Goal: Contribute content

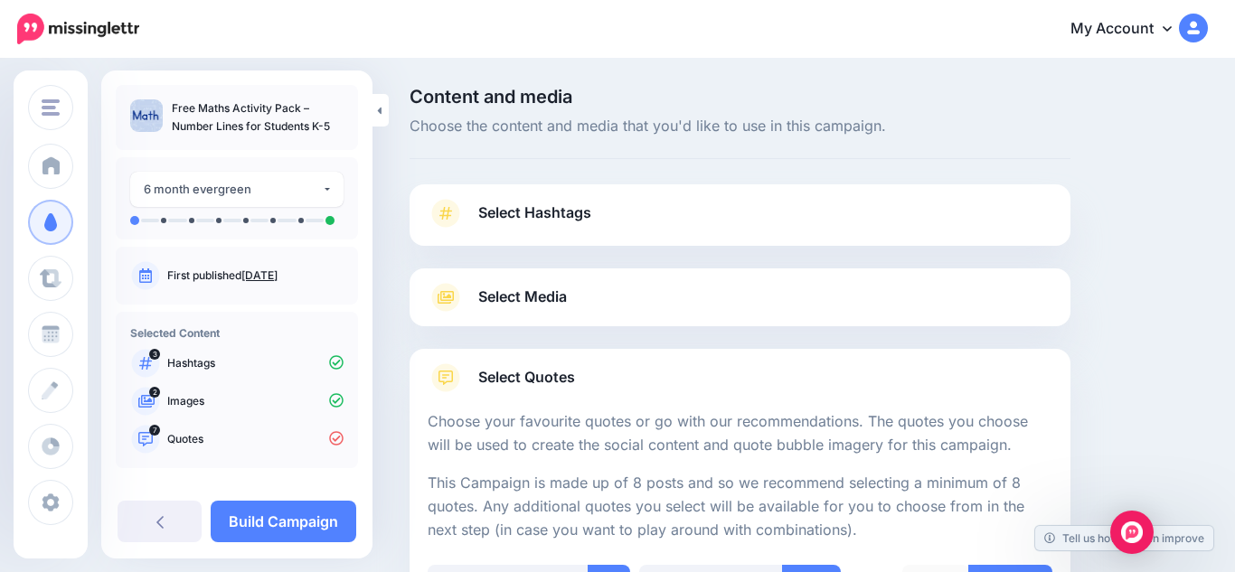
click at [584, 216] on span "Select Hashtags" at bounding box center [534, 213] width 113 height 24
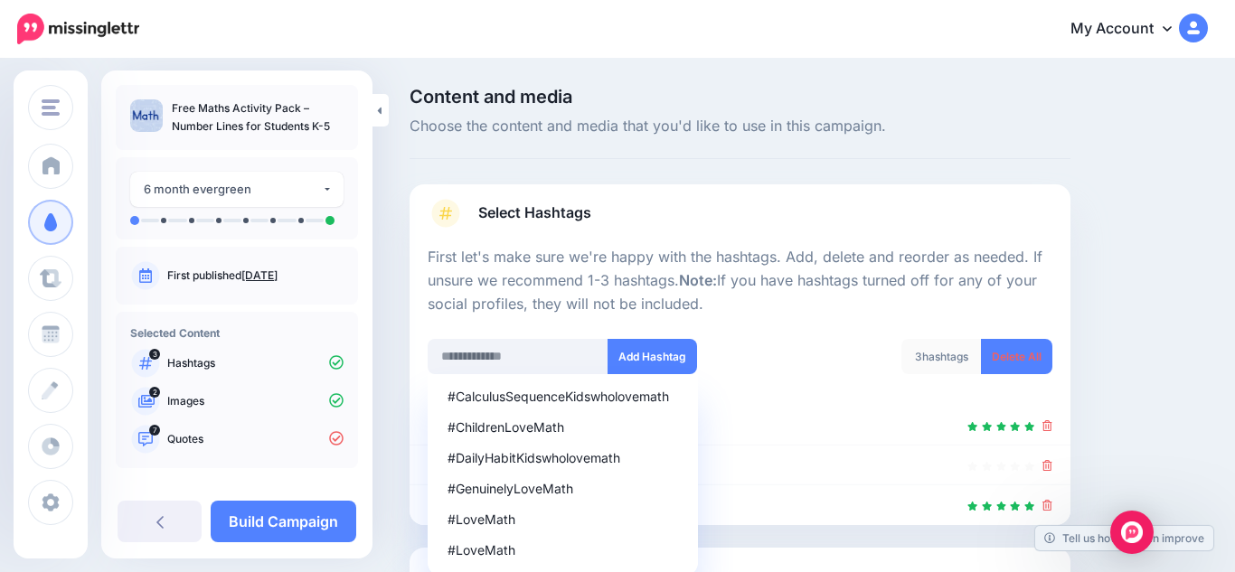
click at [1107, 213] on div "Content and media Choose the content and media that you'd like to use in this c…" at bounding box center [808, 434] width 825 height 692
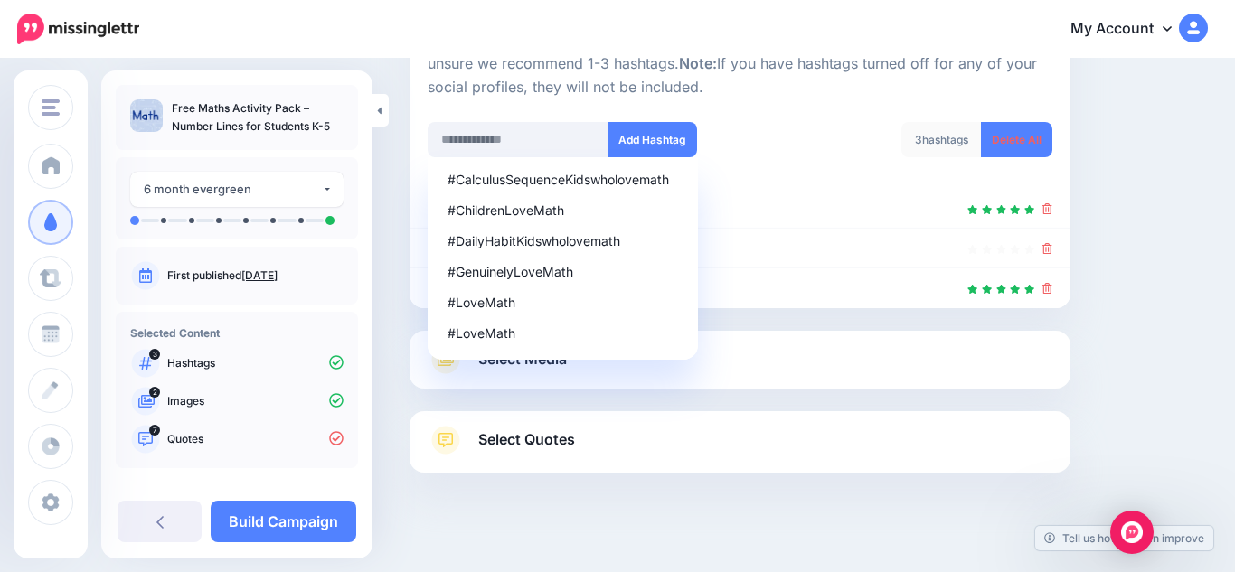
scroll to position [235, 0]
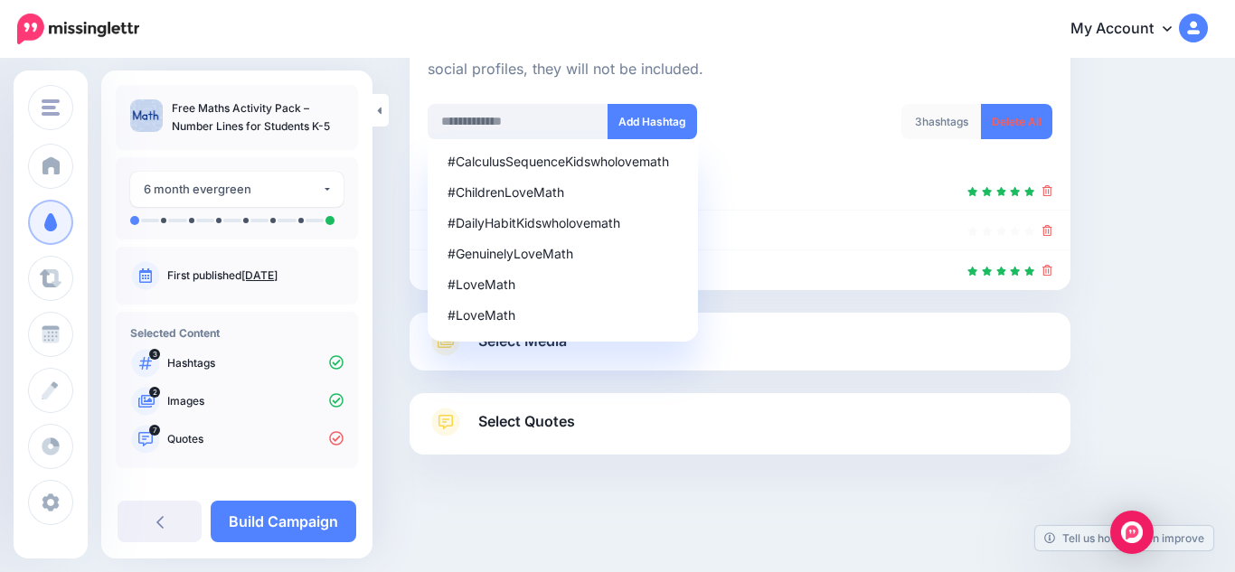
click at [894, 330] on link "Select Media" at bounding box center [739, 341] width 625 height 29
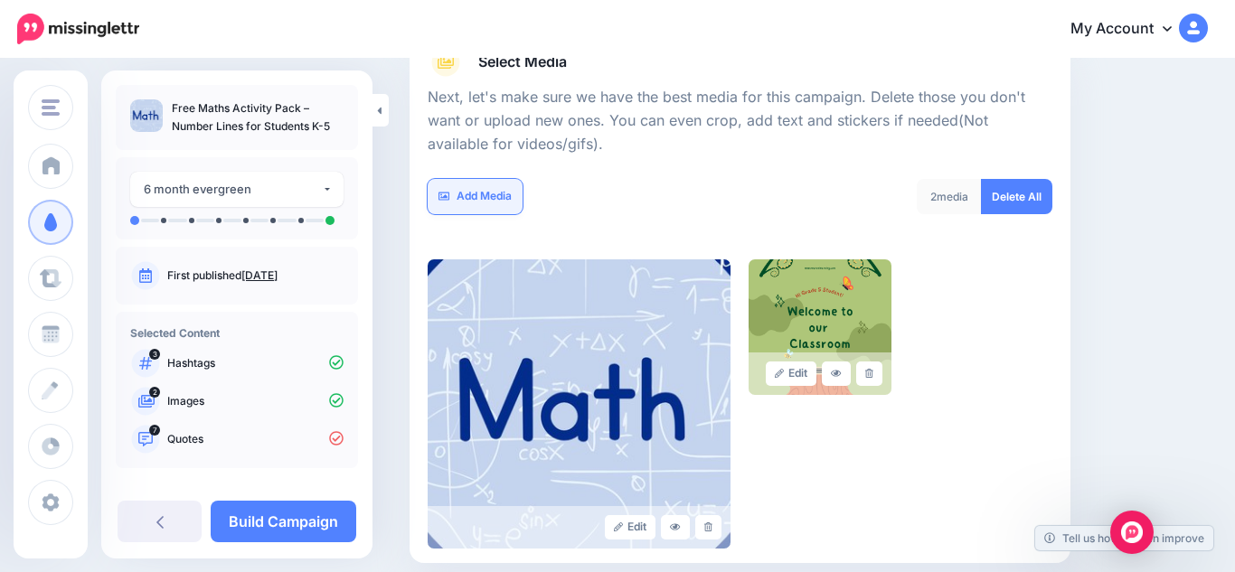
click at [499, 189] on link "Add Media" at bounding box center [474, 196] width 95 height 35
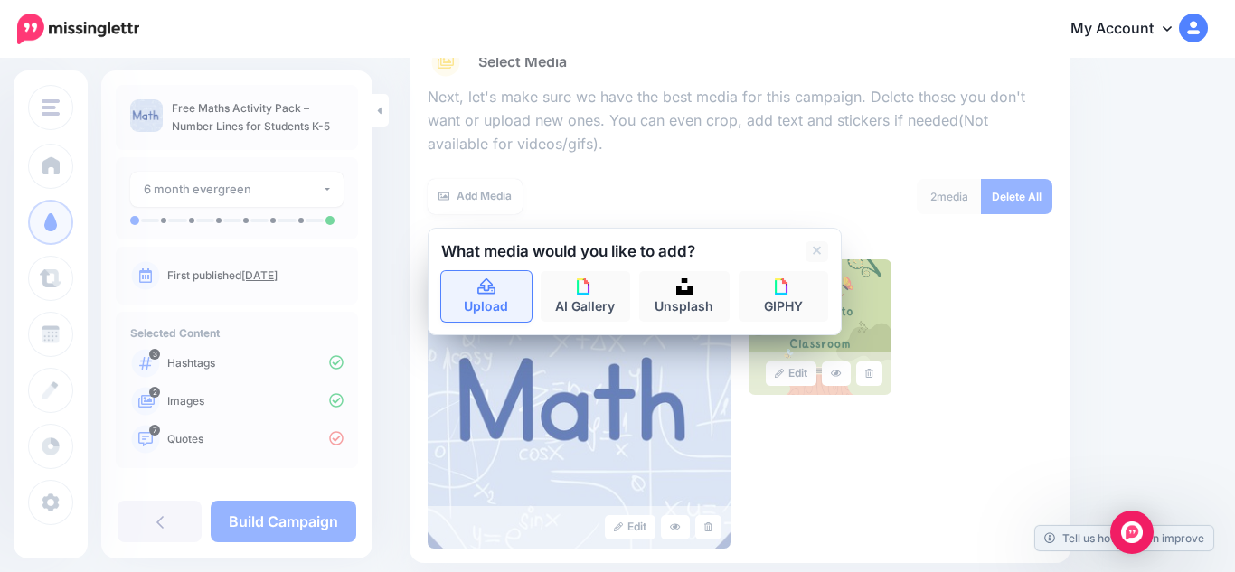
click at [503, 292] on link "Upload" at bounding box center [486, 296] width 90 height 51
click at [500, 305] on link "Upload" at bounding box center [486, 296] width 90 height 51
click at [490, 312] on link "Upload" at bounding box center [486, 296] width 90 height 51
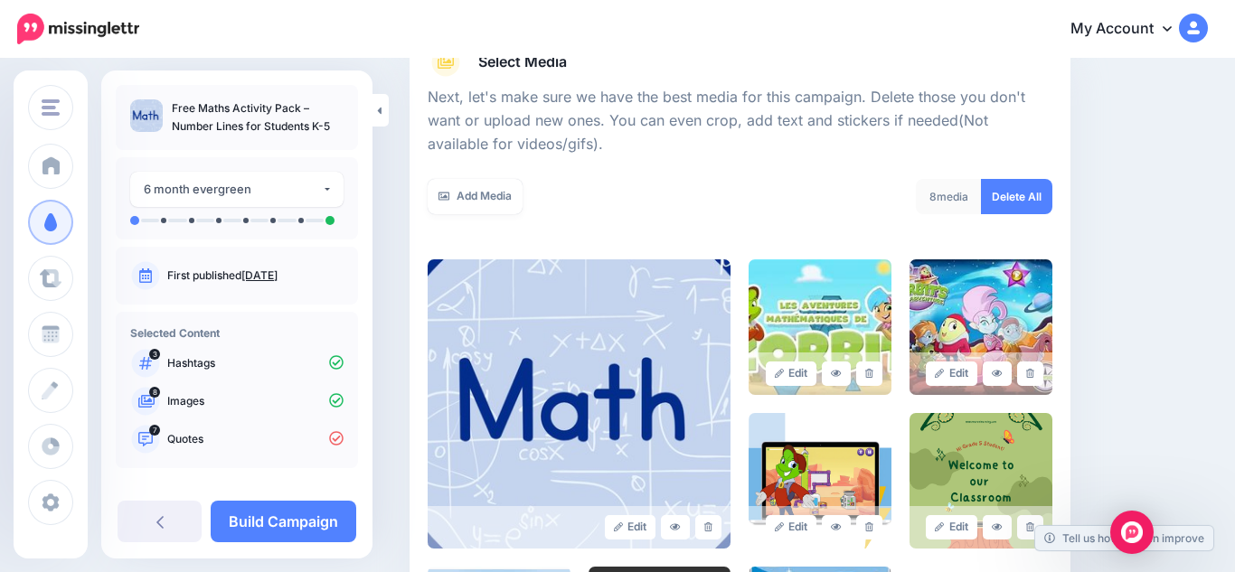
scroll to position [494, 0]
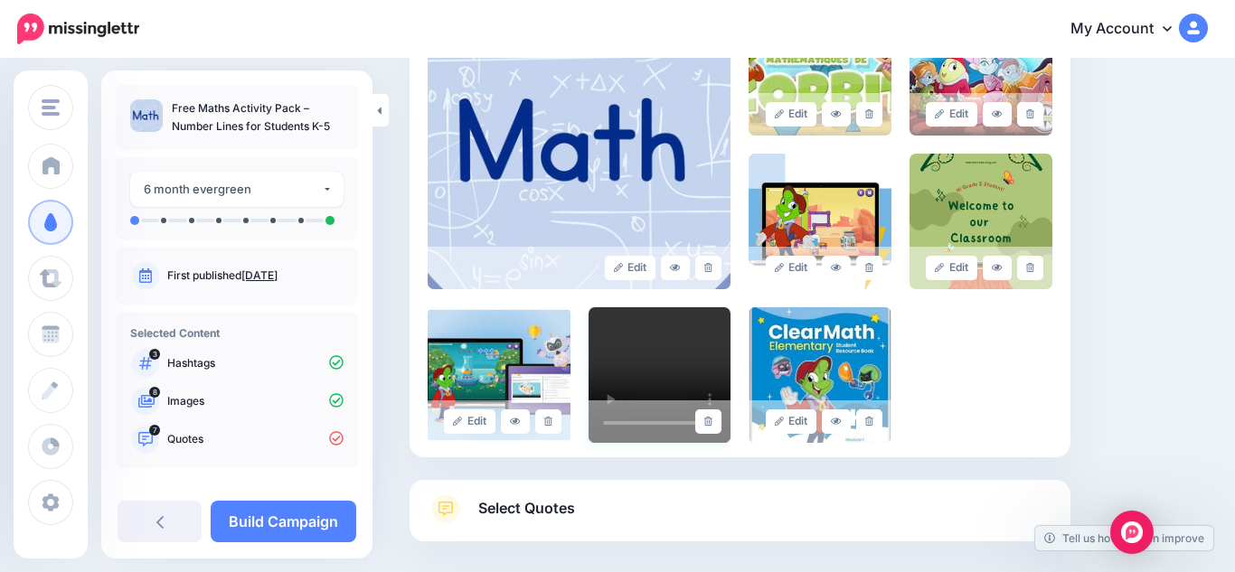
click at [705, 343] on video at bounding box center [659, 375] width 143 height 136
click at [676, 373] on video at bounding box center [659, 375] width 143 height 136
click at [711, 427] on link at bounding box center [708, 421] width 26 height 24
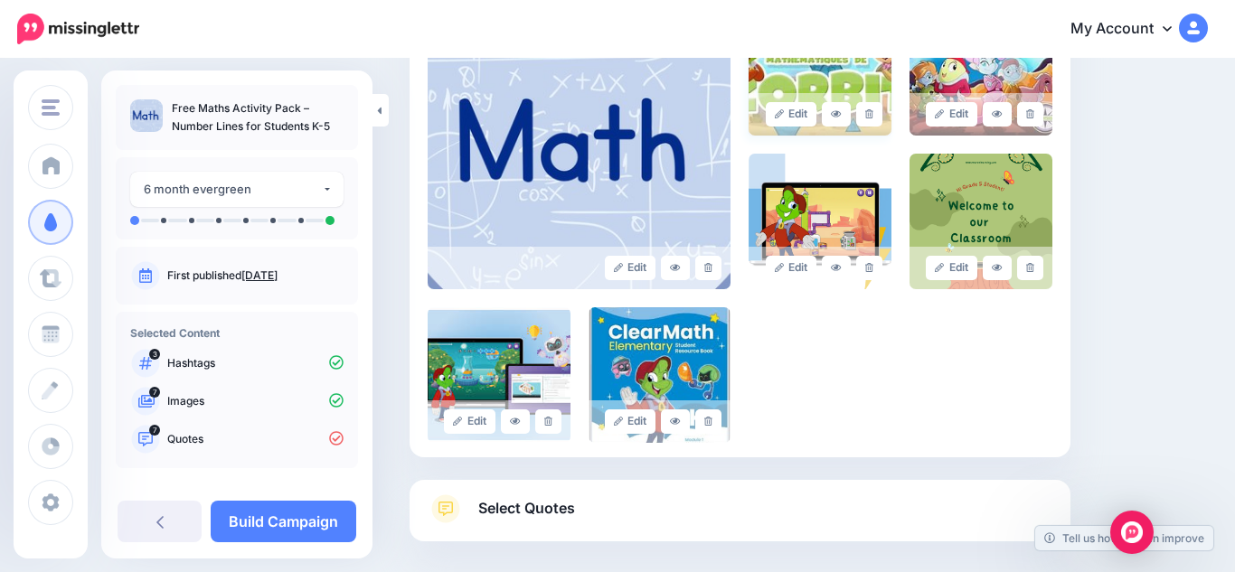
click at [815, 95] on div "Edit" at bounding box center [819, 114] width 143 height 42
click at [847, 362] on div "Edit Edit Edit" at bounding box center [739, 221] width 625 height 443
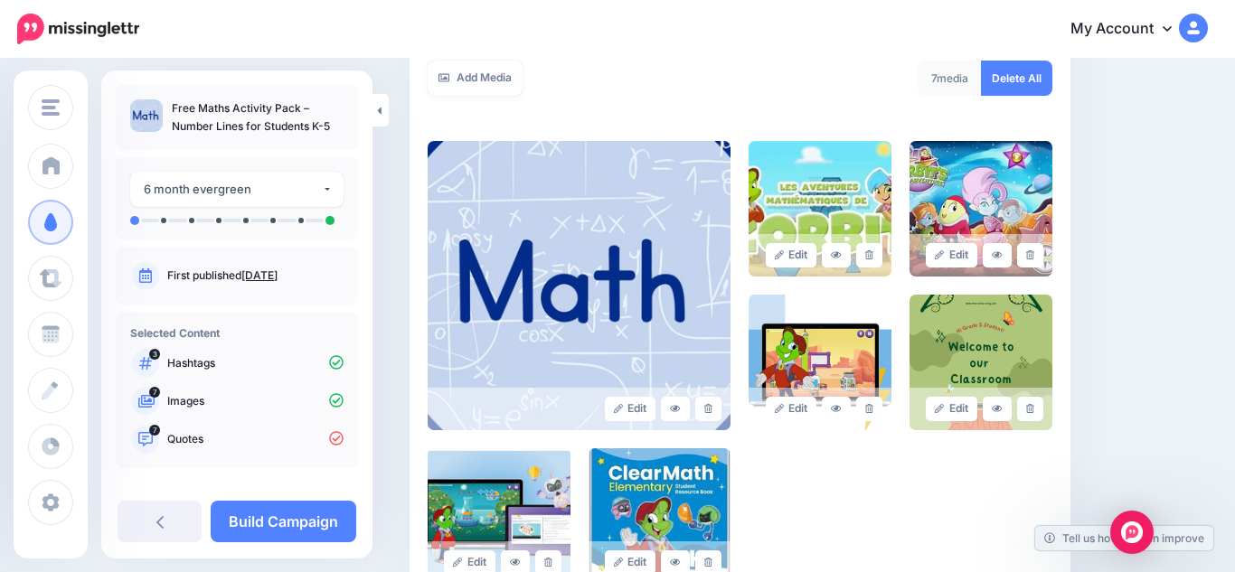
scroll to position [350, 0]
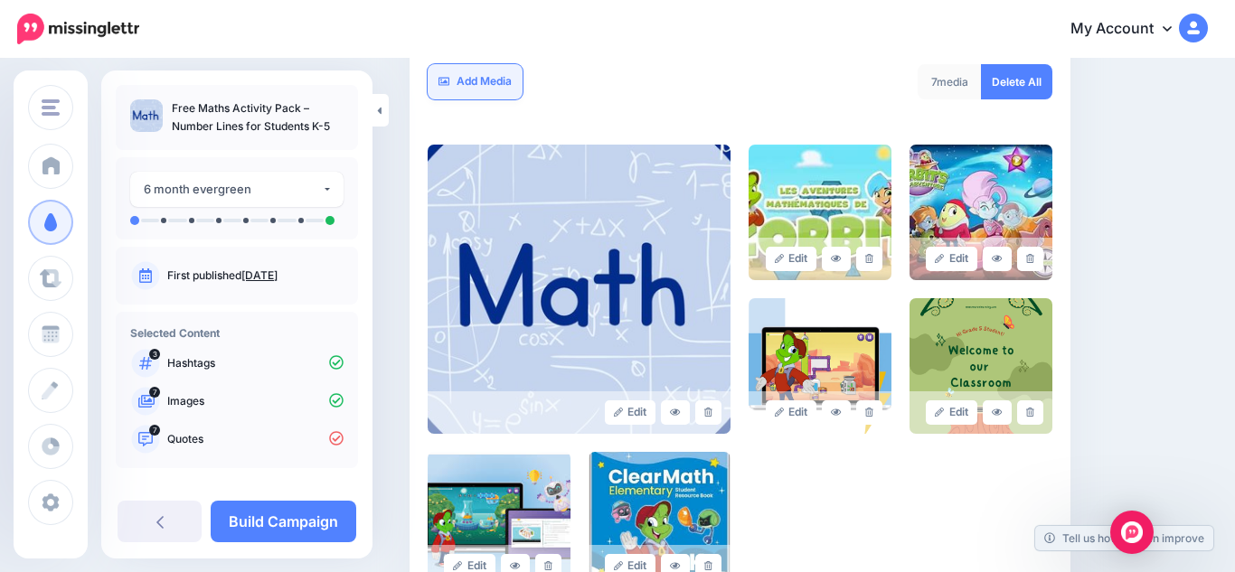
click at [498, 87] on link "Add Media" at bounding box center [474, 81] width 95 height 35
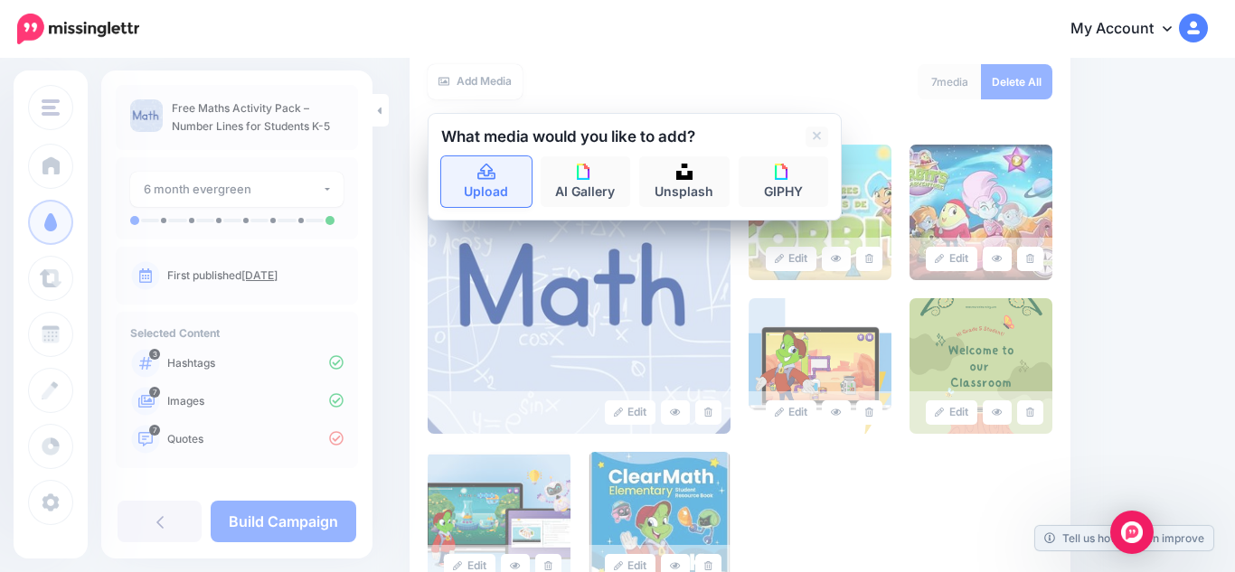
click at [493, 181] on link "Upload" at bounding box center [486, 181] width 90 height 51
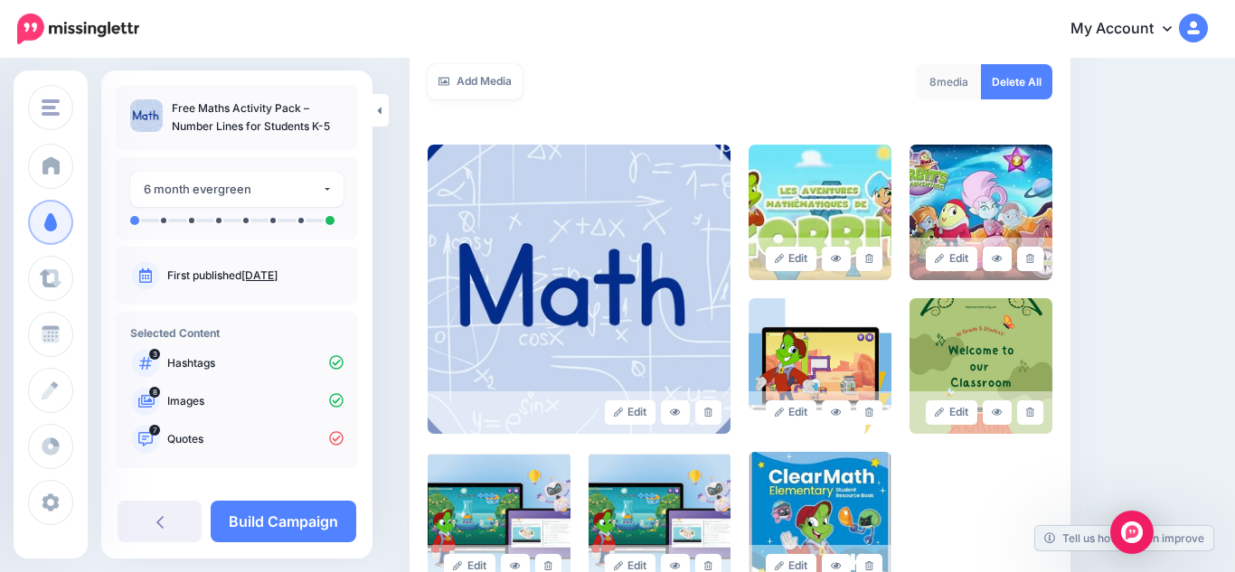
scroll to position [494, 0]
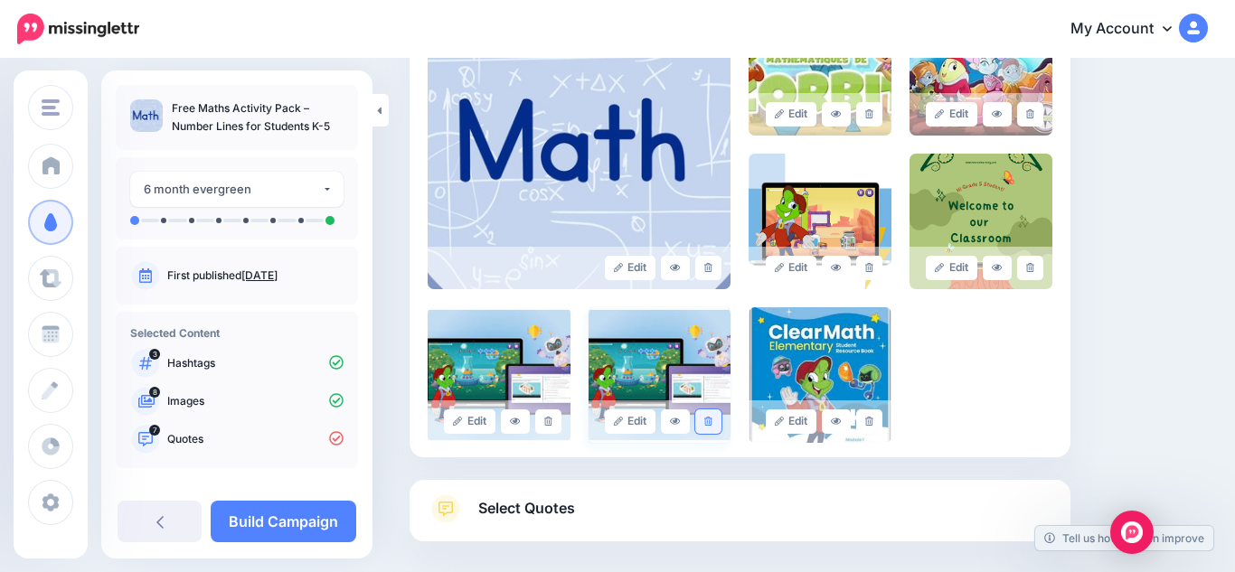
click at [711, 427] on link at bounding box center [708, 421] width 26 height 24
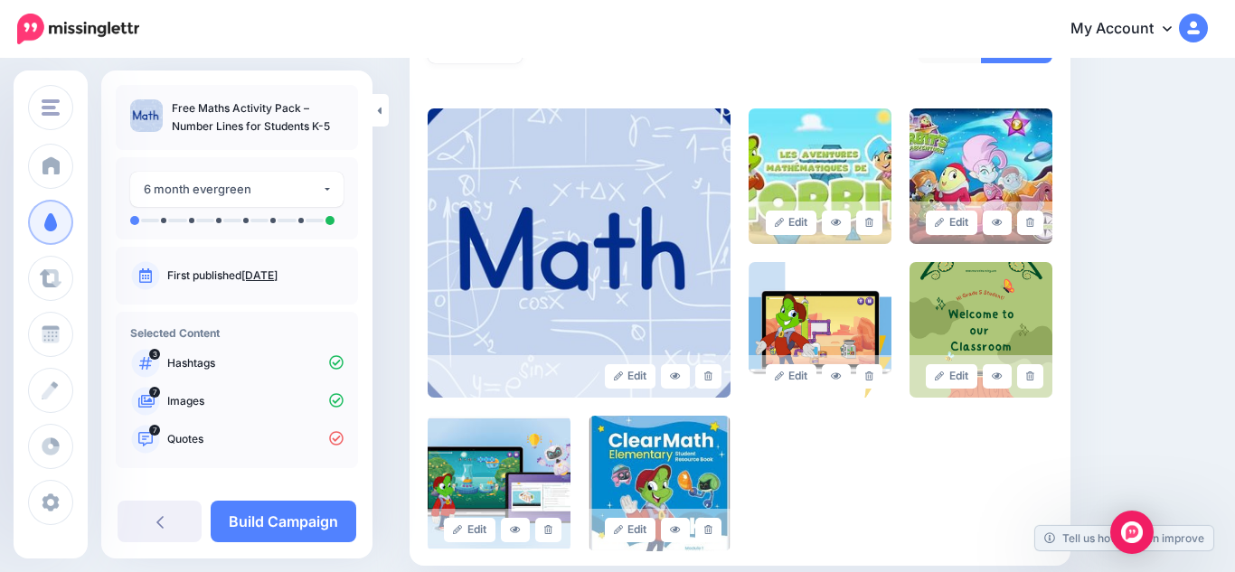
scroll to position [350, 0]
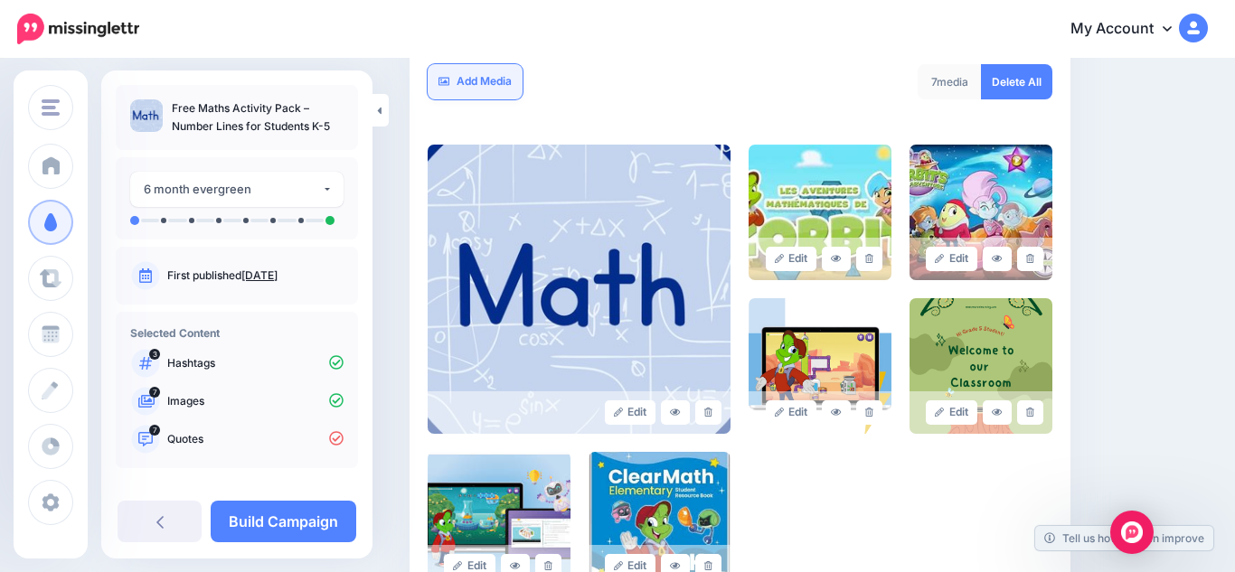
click at [465, 87] on link "Add Media" at bounding box center [474, 81] width 95 height 35
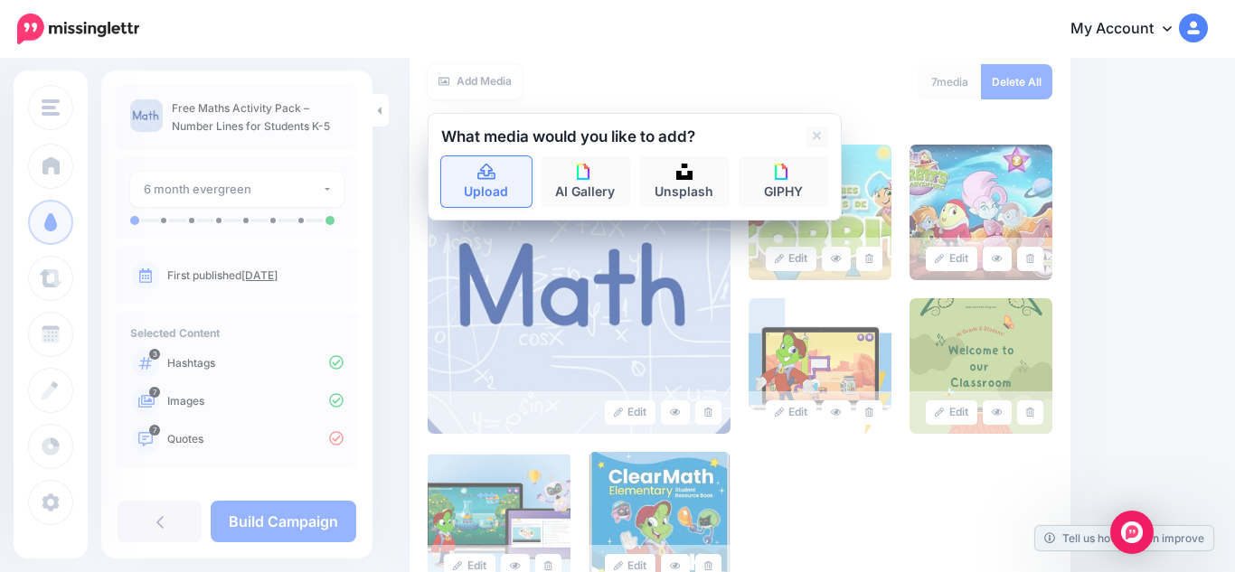
click at [488, 188] on link "Upload" at bounding box center [486, 181] width 90 height 51
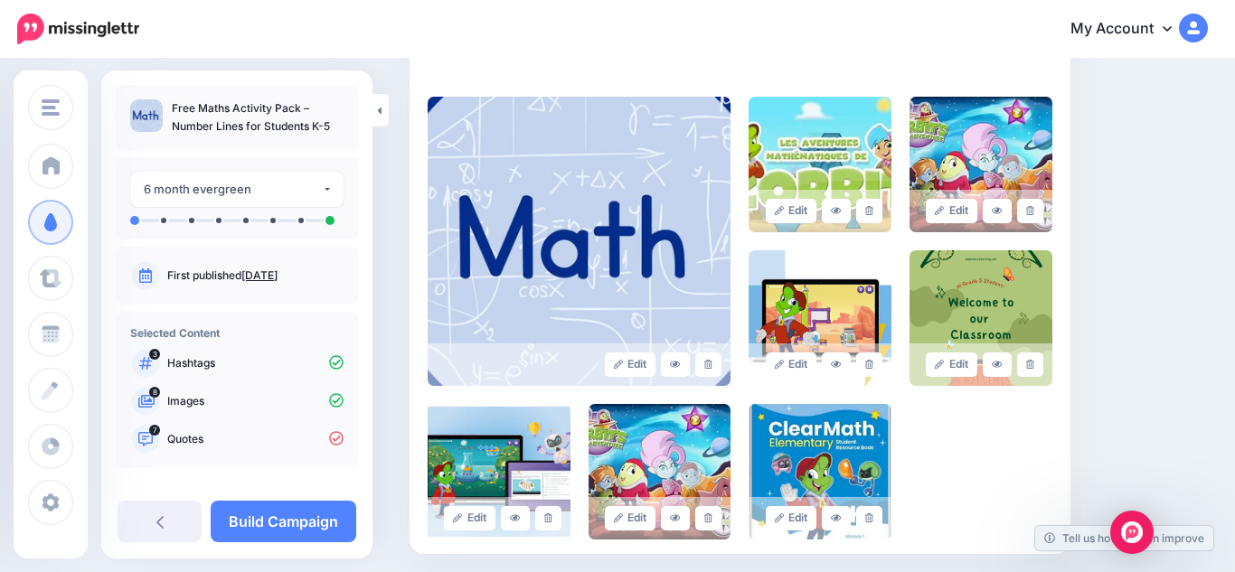
scroll to position [399, 0]
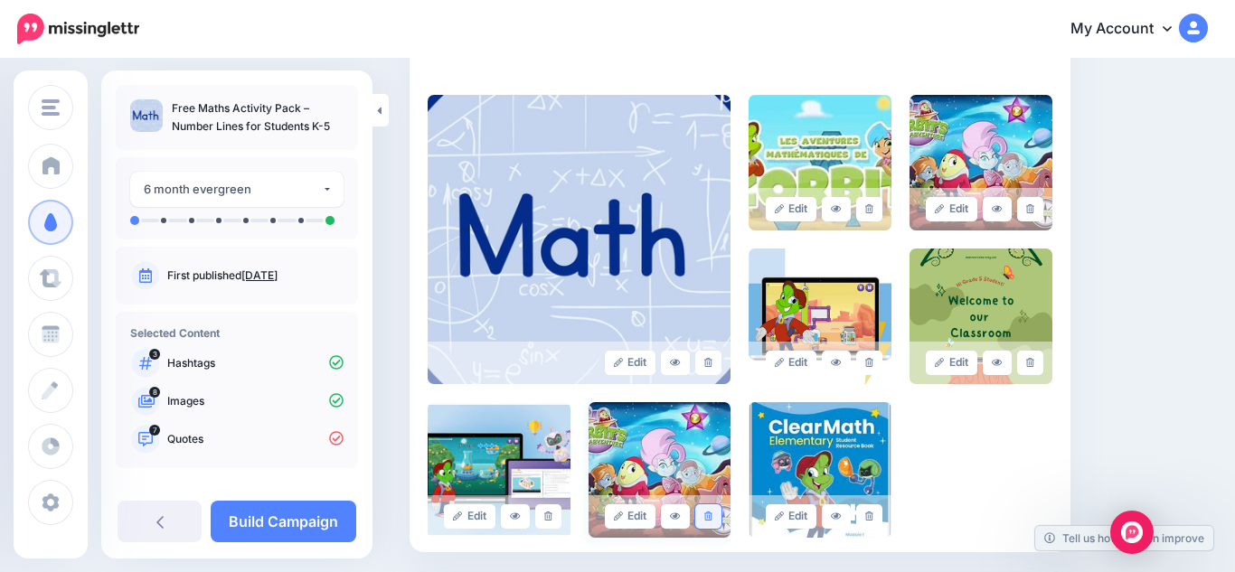
click at [706, 512] on icon at bounding box center [708, 517] width 8 height 10
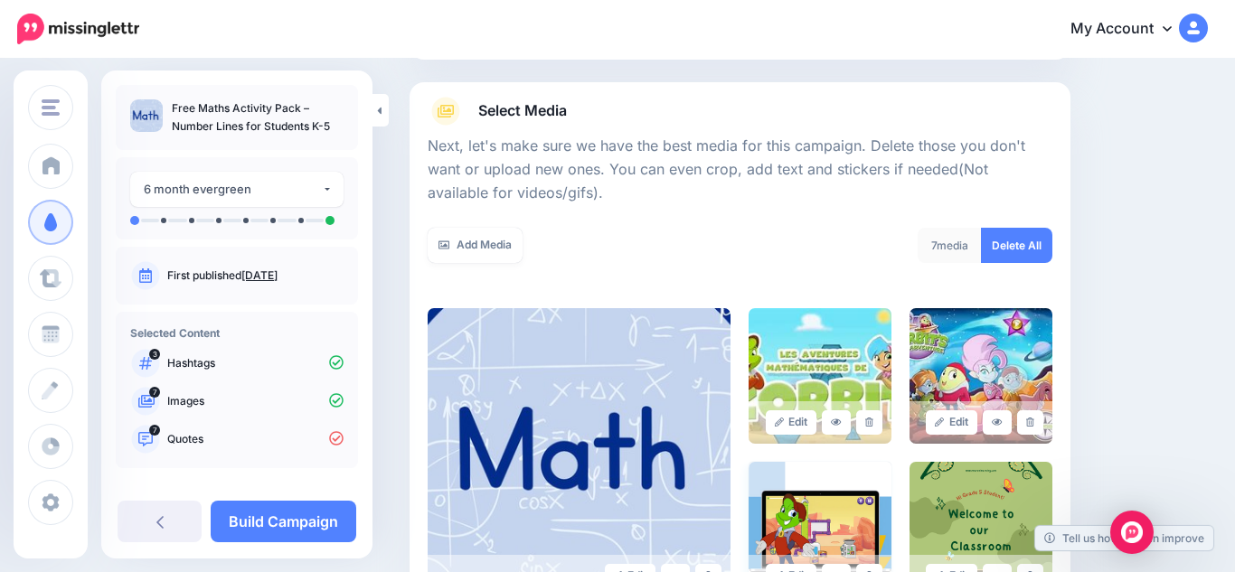
scroll to position [183, 0]
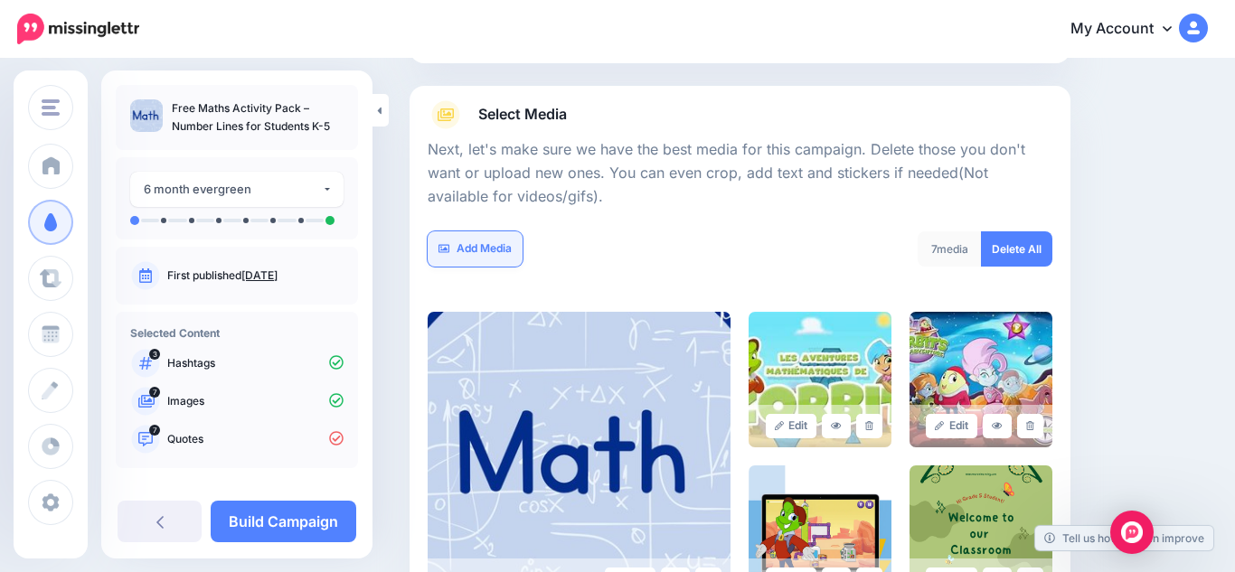
click at [501, 248] on link "Add Media" at bounding box center [474, 248] width 95 height 35
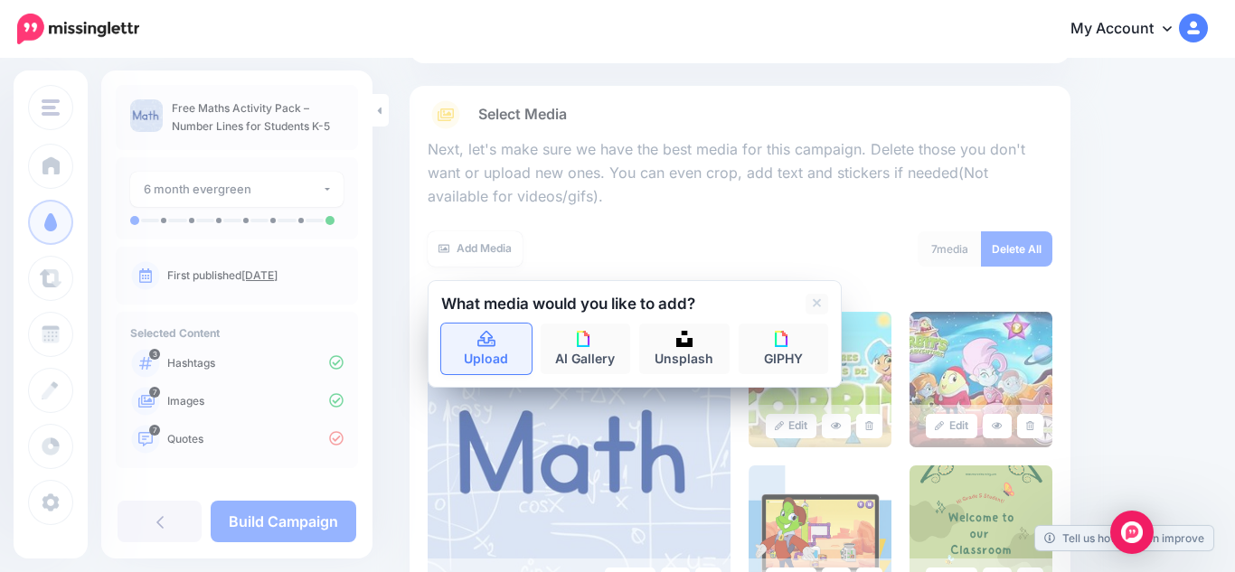
click at [496, 353] on link "Upload" at bounding box center [486, 349] width 90 height 51
